Goal: Information Seeking & Learning: Understand process/instructions

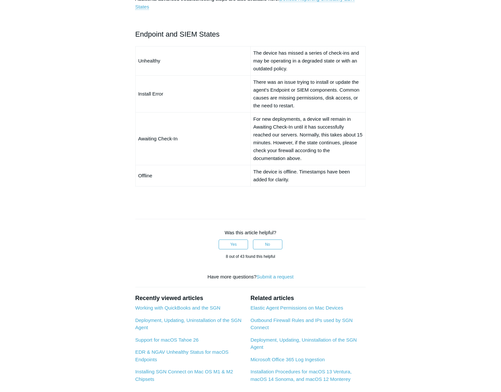
scroll to position [549, 0]
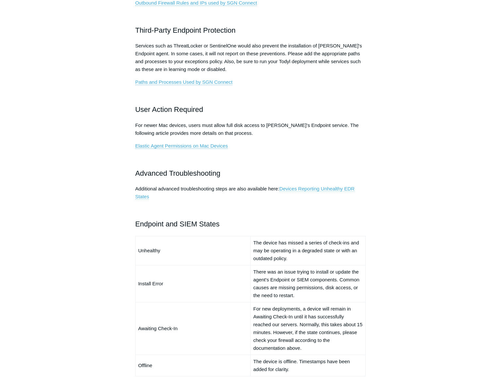
click at [339, 189] on link "Devices Reporting Unhealthy EDR States" at bounding box center [244, 193] width 219 height 14
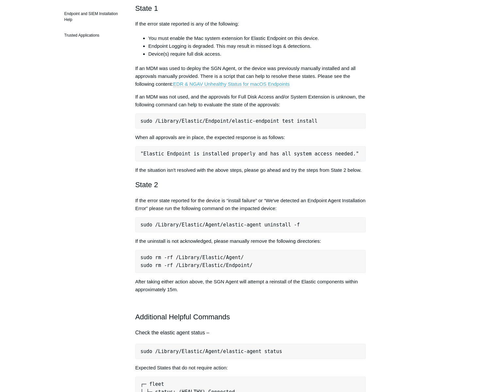
scroll to position [248, 0]
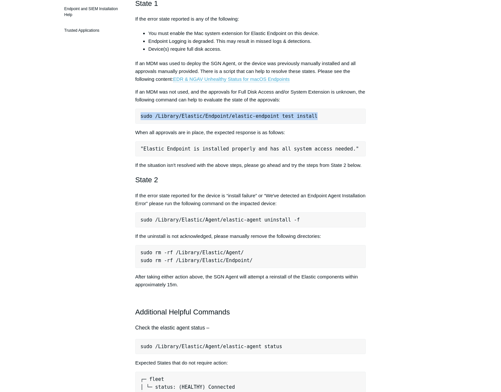
drag, startPoint x: 312, startPoint y: 116, endPoint x: 148, endPoint y: 118, distance: 163.4
click at [139, 118] on pre "sudo /Library/Elastic/Endpoint/elastic-endpoint test install" at bounding box center [250, 116] width 231 height 15
copy pre "sudo /Library/Elastic/Endpoint/elastic-endpoint test install"
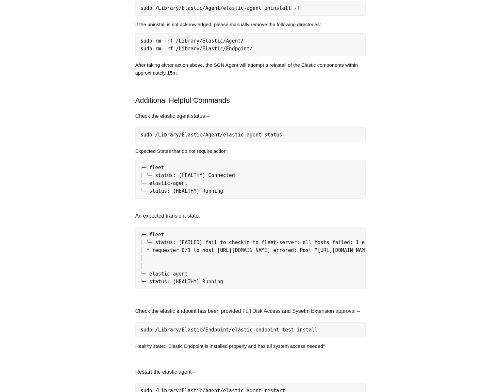
scroll to position [460, 0]
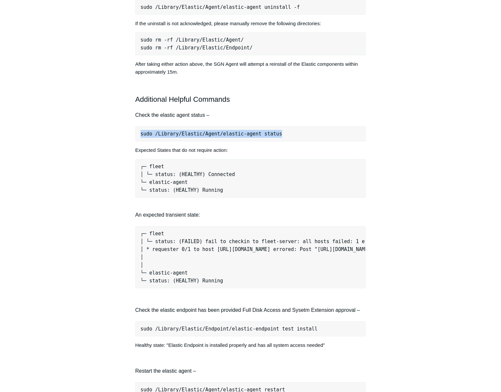
drag, startPoint x: 142, startPoint y: 142, endPoint x: 266, endPoint y: 141, distance: 124.5
click at [290, 141] on pre "sudo /Library/Elastic/Agent/elastic-agent status" at bounding box center [250, 133] width 231 height 15
copy pre "sudo /Library/Elastic/Agent/elastic-agent status"
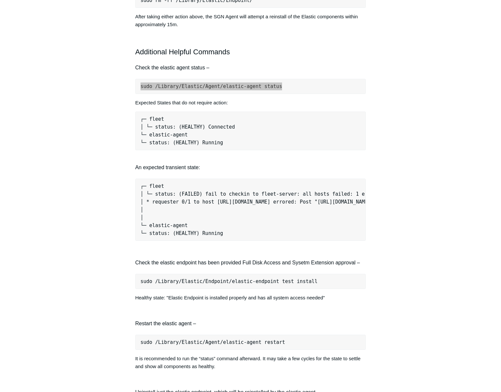
scroll to position [510, 0]
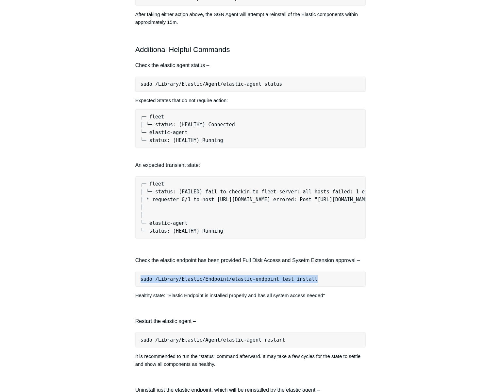
drag, startPoint x: 303, startPoint y: 284, endPoint x: 142, endPoint y: 287, distance: 161.2
click at [141, 286] on pre "sudo /Library/Elastic/Endpoint/elastic-endpoint test install" at bounding box center [250, 278] width 231 height 15
copy pre "sudo /Library/Elastic/Endpoint/elastic-endpoint test install"
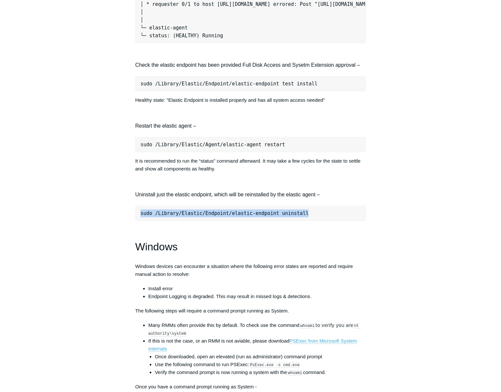
scroll to position [706, 0]
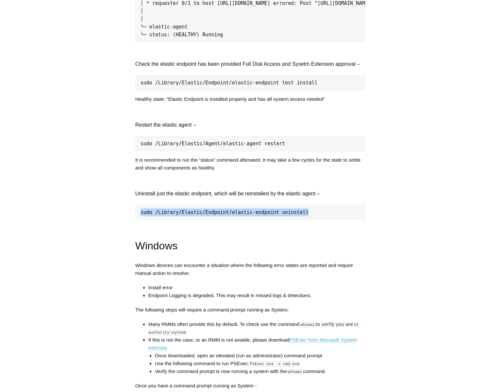
drag, startPoint x: 146, startPoint y: 220, endPoint x: 307, endPoint y: 219, distance: 161.2
click at [311, 219] on pre "sudo /Library/Elastic/Endpoint/elastic-endpoint uninstall" at bounding box center [250, 212] width 231 height 15
copy pre "sudo /Library/Elastic/Endpoint/elastic-endpoint uninstall"
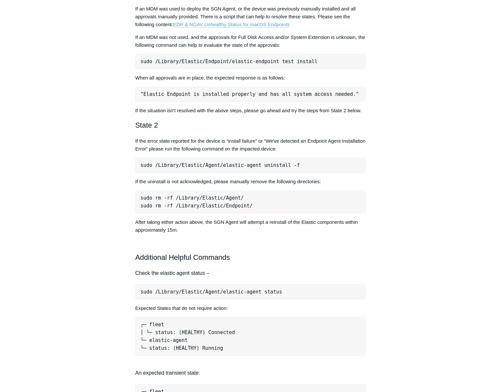
scroll to position [303, 0]
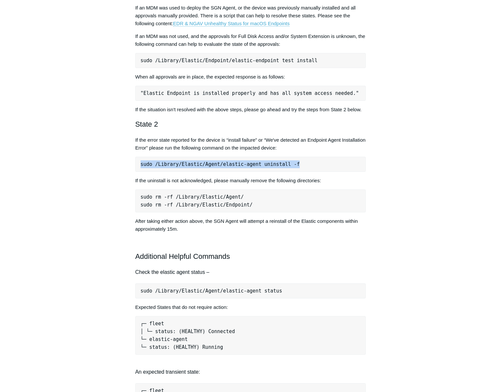
drag, startPoint x: 145, startPoint y: 172, endPoint x: 302, endPoint y: 173, distance: 157.2
click at [307, 172] on pre "sudo /Library/Elastic/Agent/elastic-agent uninstall -f" at bounding box center [250, 164] width 231 height 15
copy pre "sudo /Library/Elastic/Agent/elastic-agent uninstall -f"
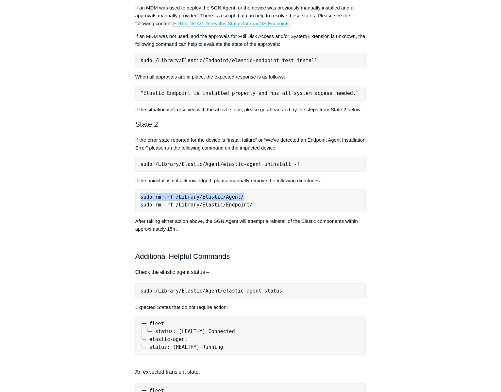
drag, startPoint x: 160, startPoint y: 206, endPoint x: 242, endPoint y: 206, distance: 81.4
click at [250, 205] on pre "sudo rm -rf /Library/Elastic/Agent/ sudo rm -rf /Library/Elastic/Endpoint/" at bounding box center [250, 200] width 231 height 23
copy pre "sudo rm -rf /Library/Elastic/Agent/"
drag, startPoint x: 253, startPoint y: 213, endPoint x: 147, endPoint y: 215, distance: 106.3
click at [140, 212] on pre "sudo rm -rf /Library/Elastic/Agent/ sudo rm -rf /Library/Elastic/Endpoint/" at bounding box center [250, 200] width 231 height 23
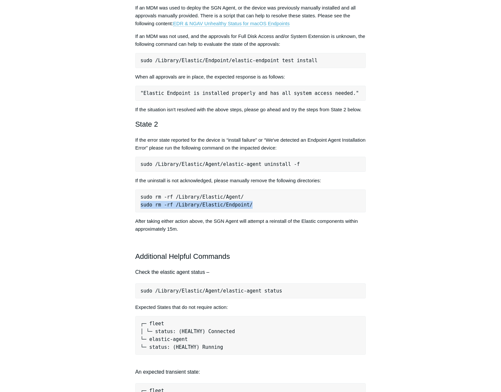
copy pre "sudo rm -rf /Library/Elastic/Endpoint/"
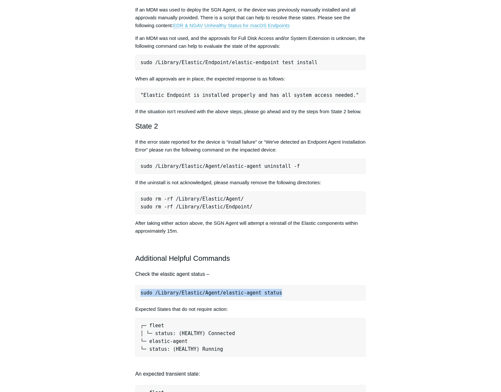
drag, startPoint x: 144, startPoint y: 300, endPoint x: 282, endPoint y: 300, distance: 137.6
click at [291, 300] on pre "sudo /Library/Elastic/Agent/elastic-agent status" at bounding box center [250, 292] width 231 height 15
copy pre "sudo /Library/Elastic/Agent/elastic-agent status"
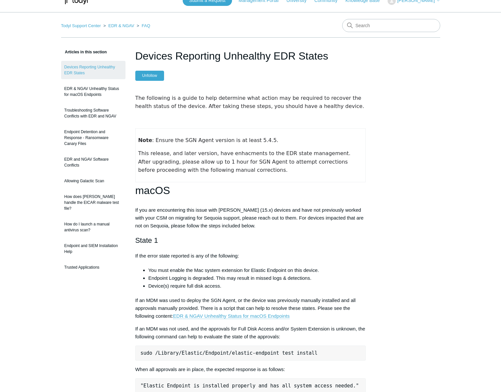
scroll to position [0, 0]
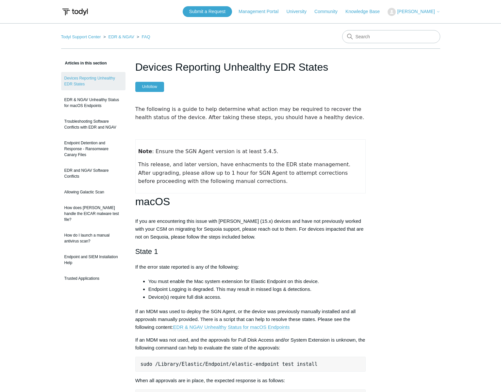
click at [247, 326] on link "EDR & NGAV Unhealthy Status for macOS Endpoints" at bounding box center [231, 327] width 117 height 6
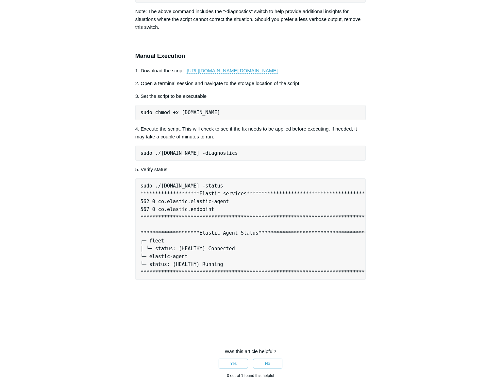
drag, startPoint x: 360, startPoint y: 259, endPoint x: 141, endPoint y: 260, distance: 219.0
copy pre "sudo curl -s https://download.todyl.com/misc/endpoint-tools-v3.sh | sudo bash -…"
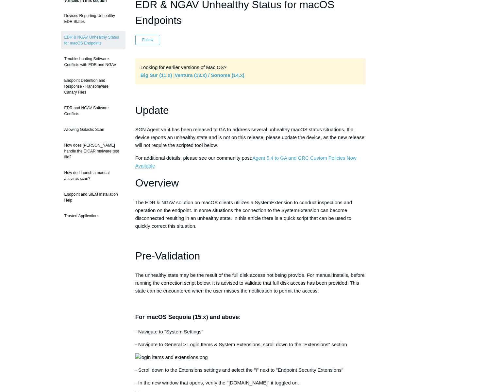
scroll to position [61, 0]
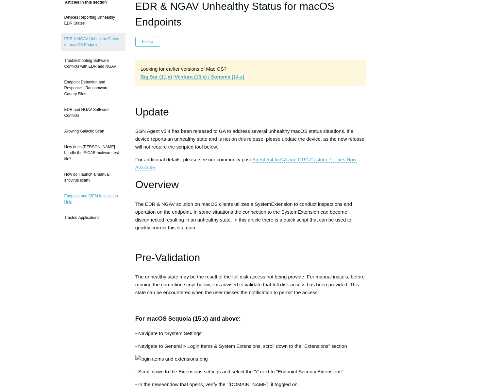
click at [102, 190] on link "Endpoint and SIEM Installation Help" at bounding box center [93, 199] width 64 height 18
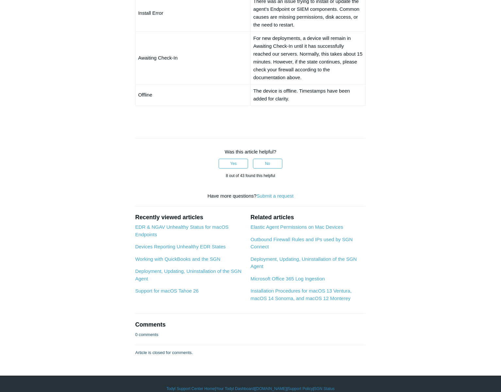
scroll to position [577, 0]
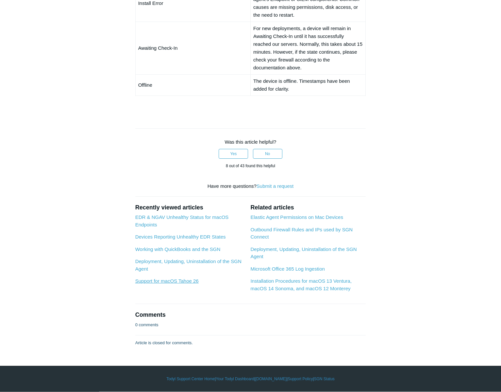
click at [162, 282] on link "Support for macOS Tahoe 26" at bounding box center [166, 281] width 63 height 6
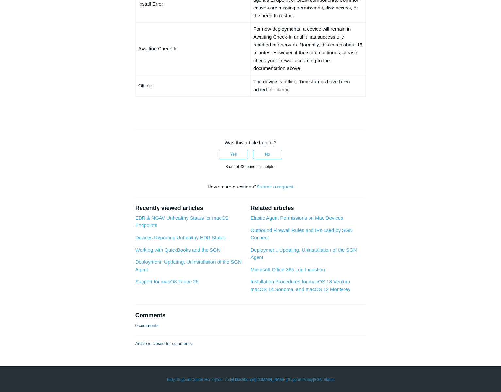
scroll to position [576, 0]
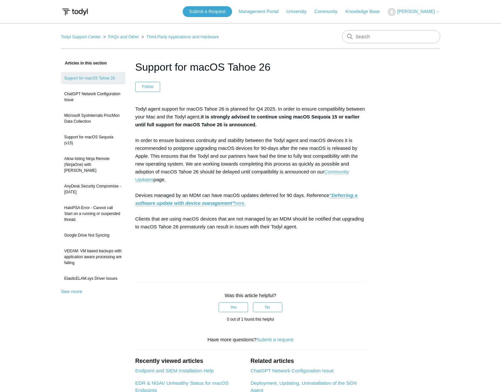
click at [339, 172] on link "Community Updates" at bounding box center [242, 176] width 214 height 14
click at [280, 10] on link "Management Portal" at bounding box center [262, 11] width 46 height 7
